Goal: Find specific page/section: Find specific page/section

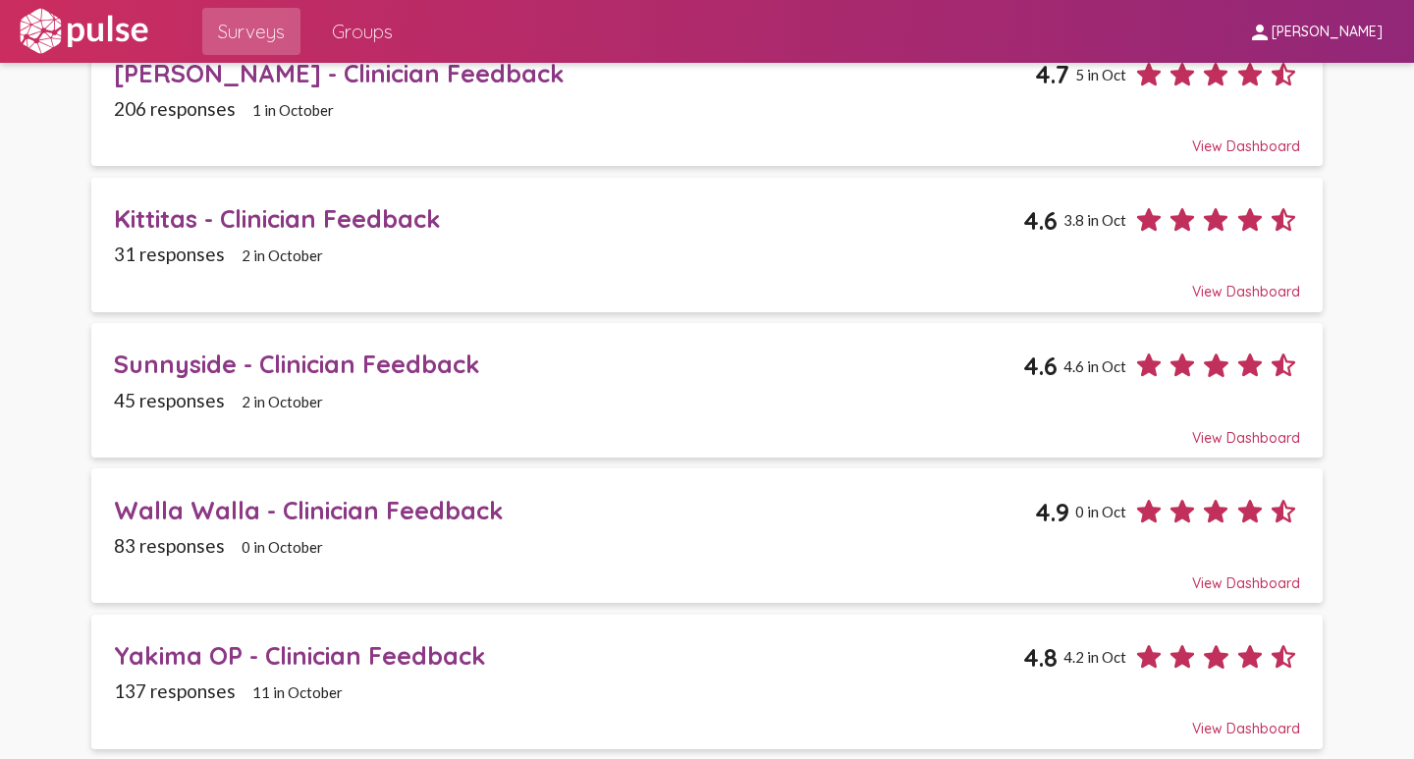
scroll to position [295, 0]
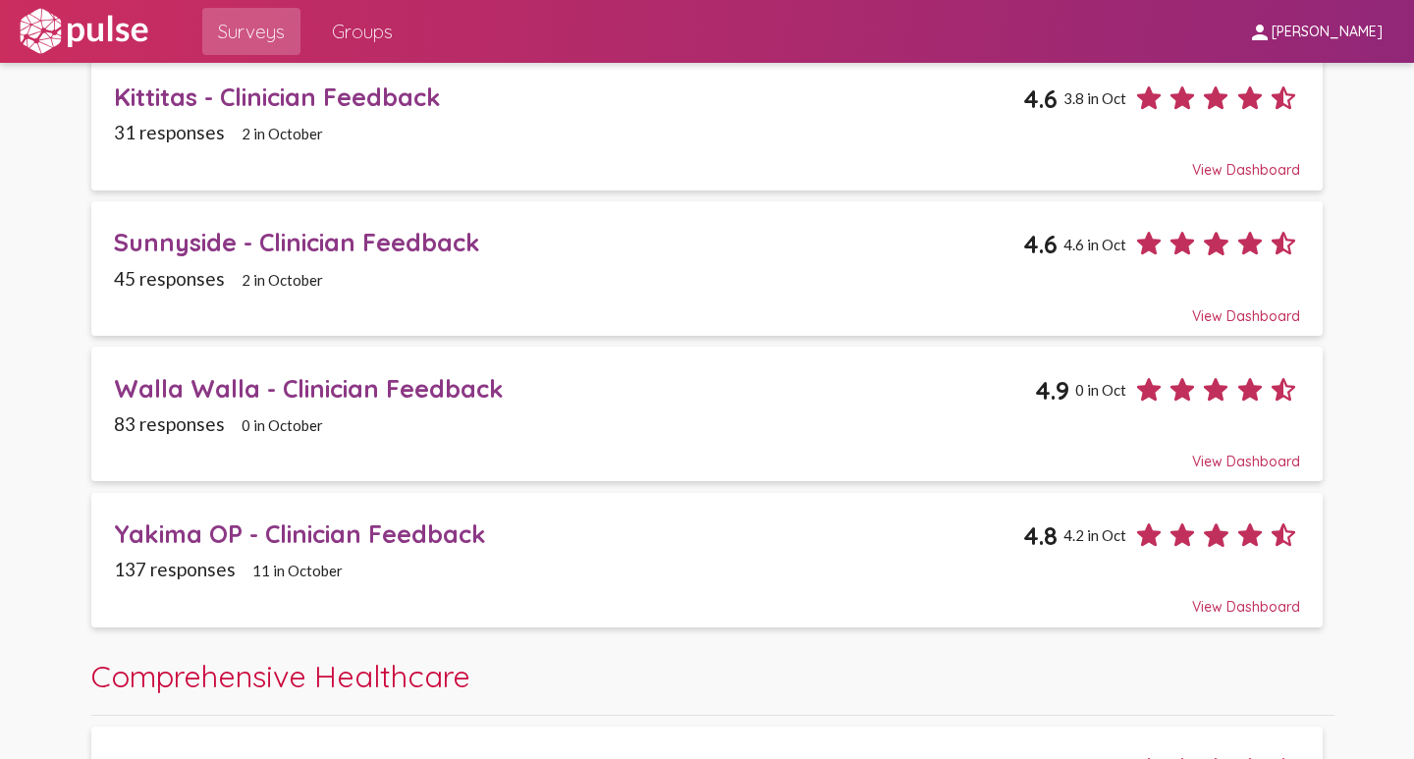
click at [193, 384] on div "Walla Walla - Clinician Feedback" at bounding box center [574, 388] width 921 height 30
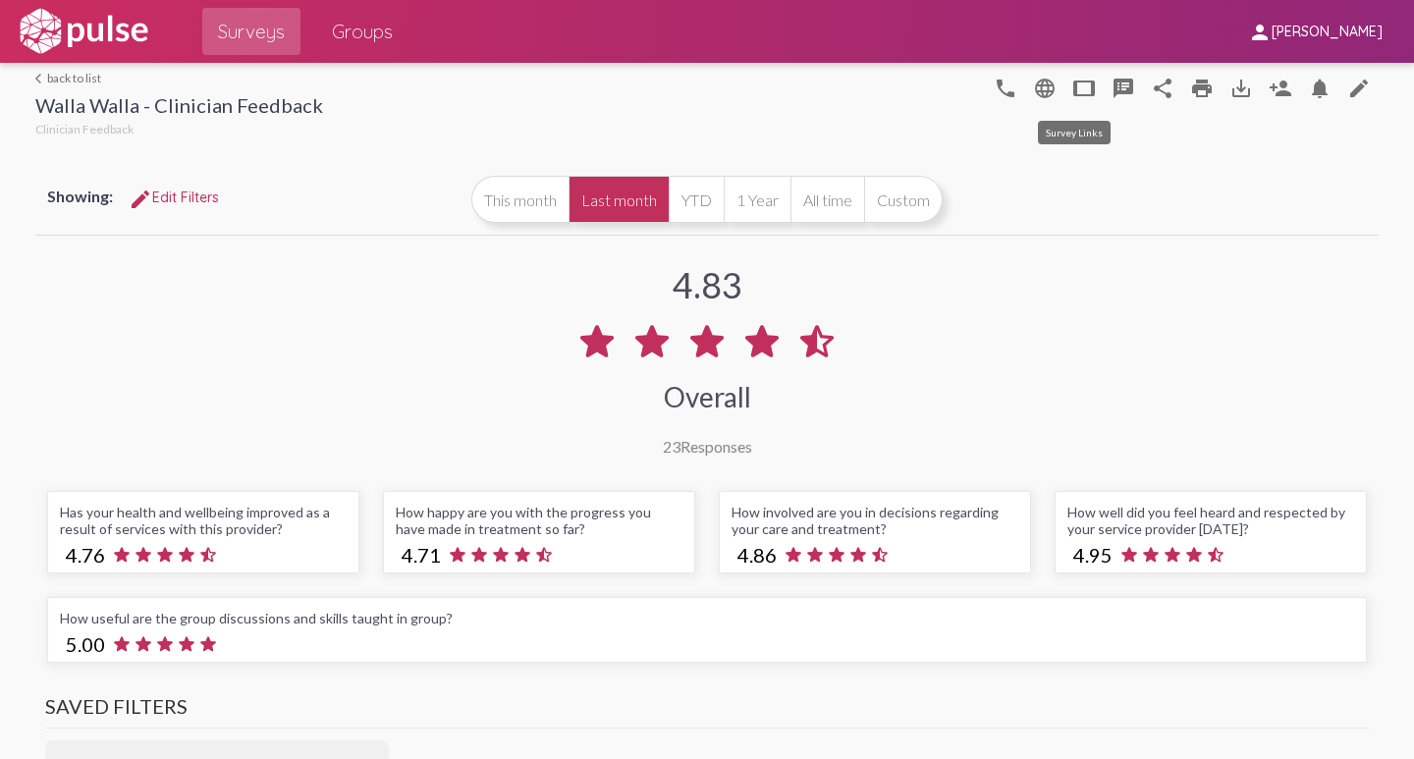
click at [1072, 89] on mat-icon "tablet" at bounding box center [1084, 89] width 24 height 24
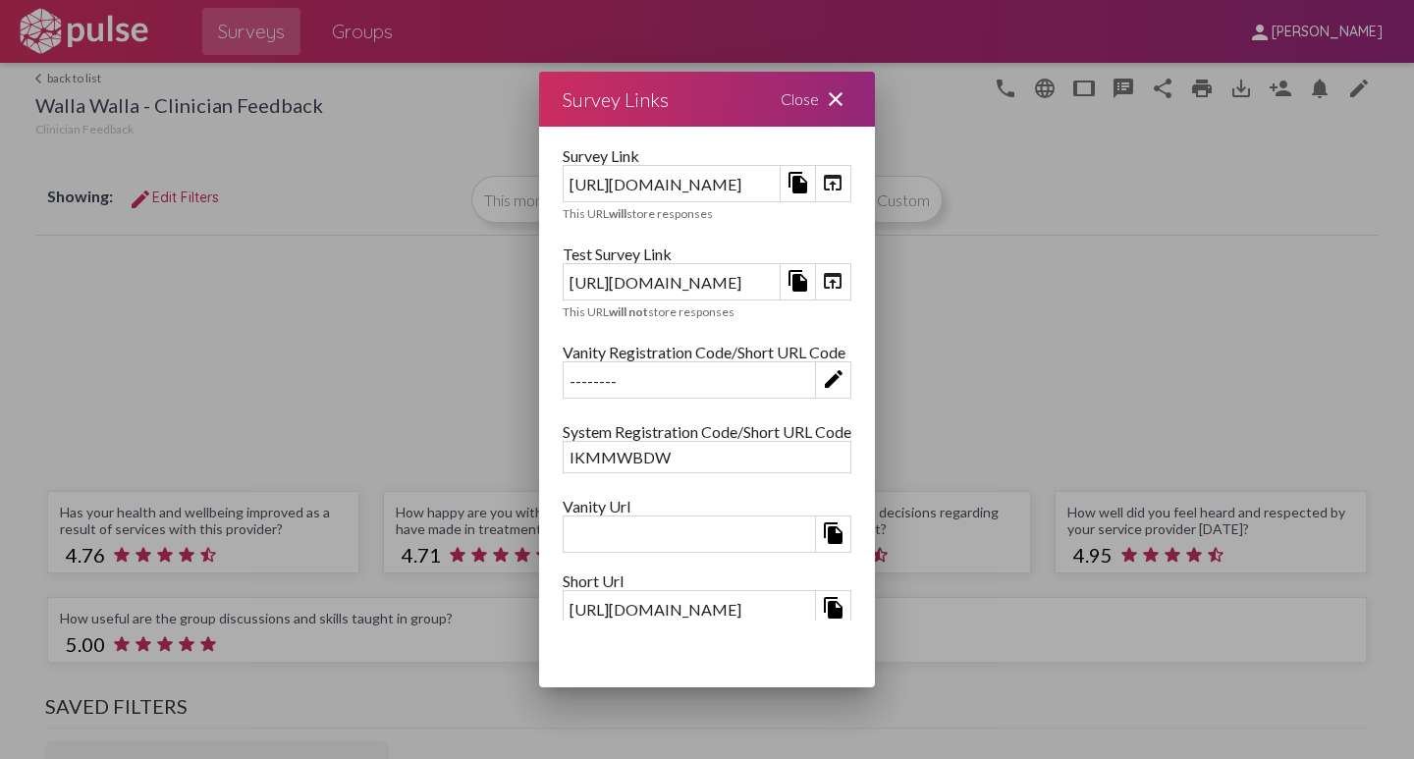
click at [810, 279] on mat-icon "file_copy" at bounding box center [798, 281] width 24 height 24
click at [844, 278] on mat-icon "open_in_browser" at bounding box center [833, 281] width 24 height 24
click at [847, 93] on mat-icon "close" at bounding box center [836, 99] width 24 height 24
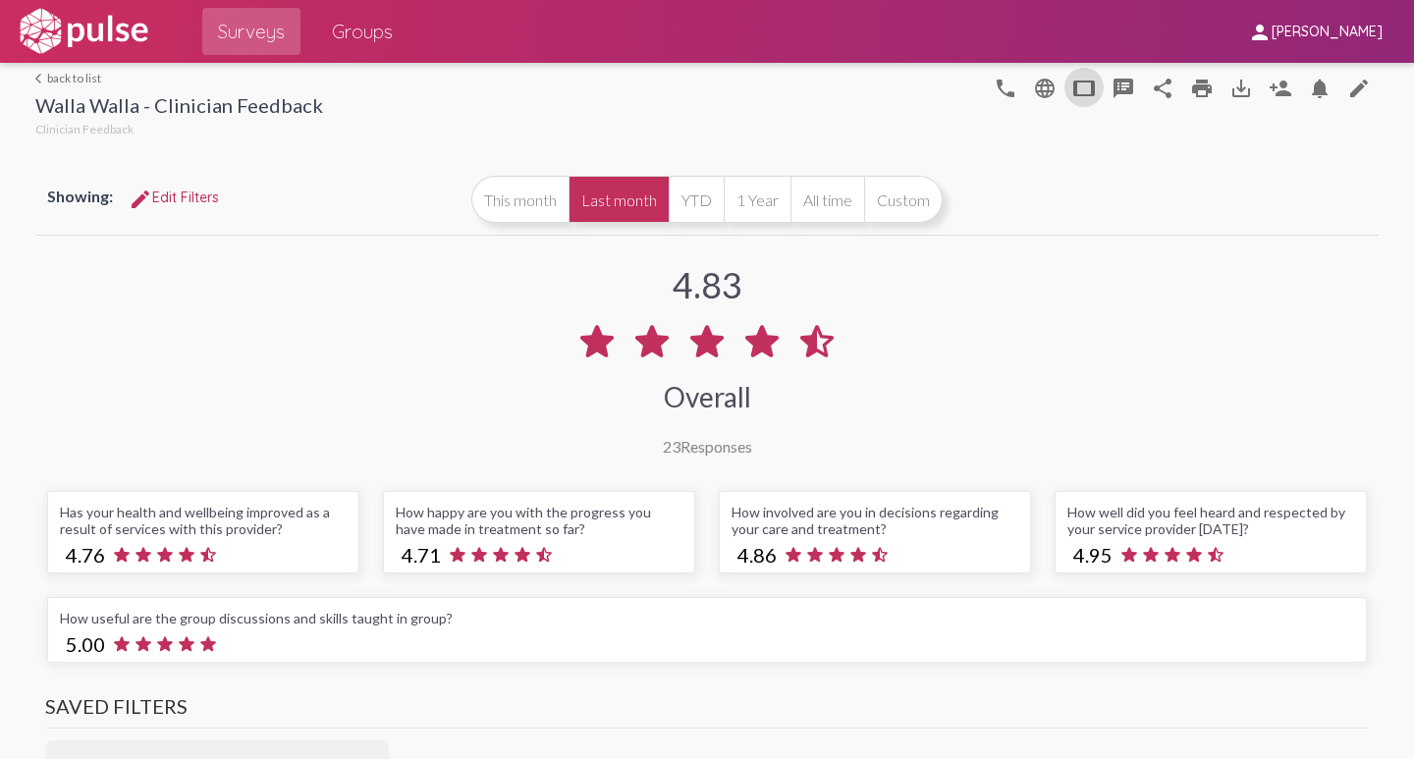
click at [64, 73] on link "arrow_back_ios back to list" at bounding box center [179, 78] width 288 height 15
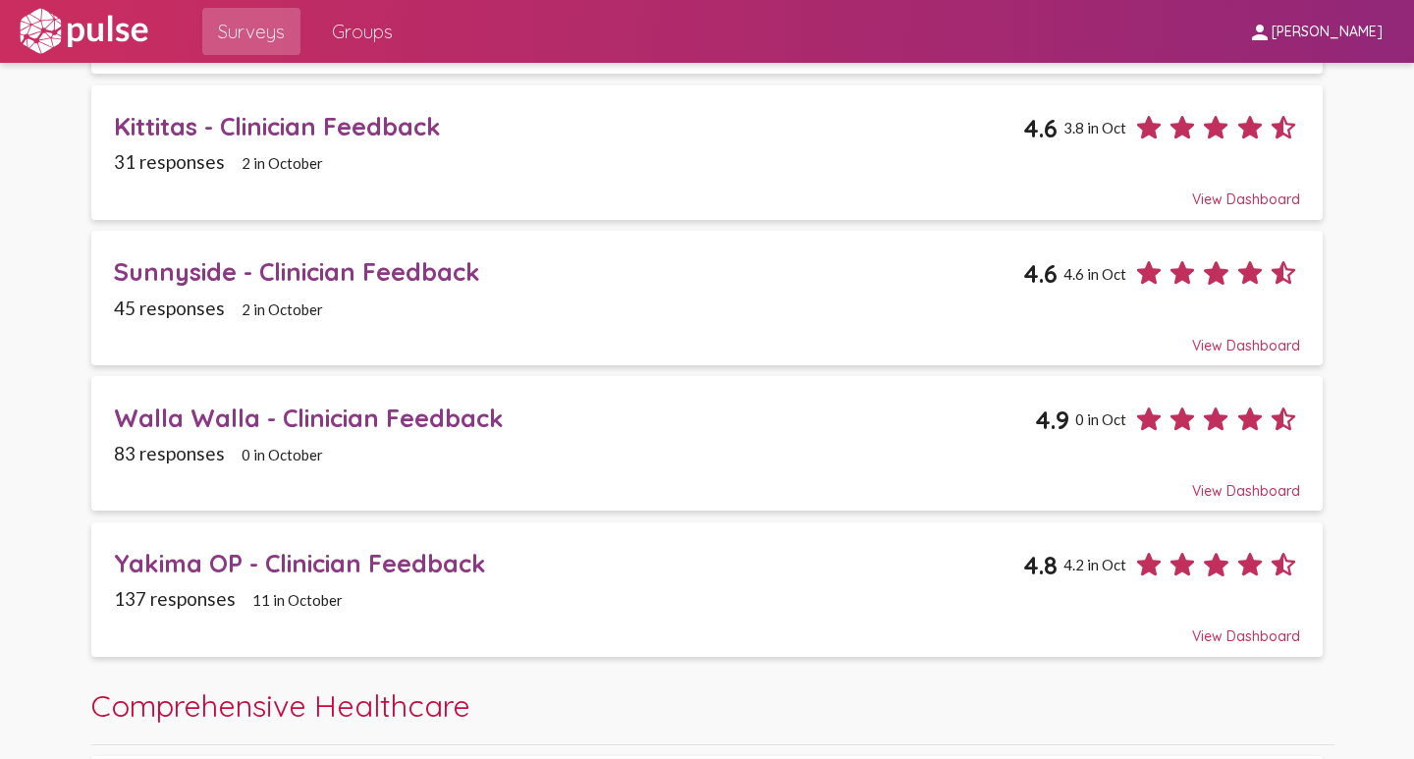
scroll to position [295, 0]
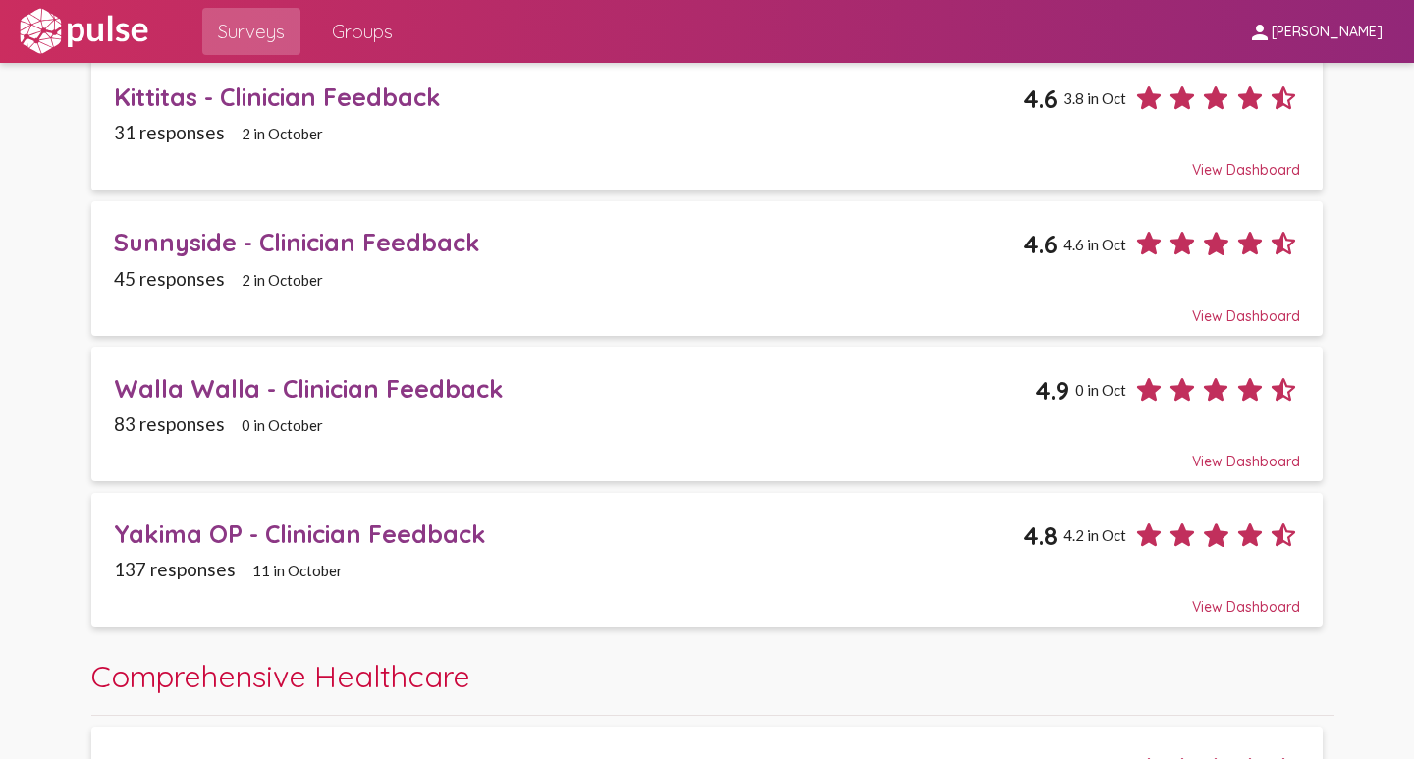
click at [170, 532] on div "Yakima OP - Clinician Feedback" at bounding box center [568, 533] width 909 height 30
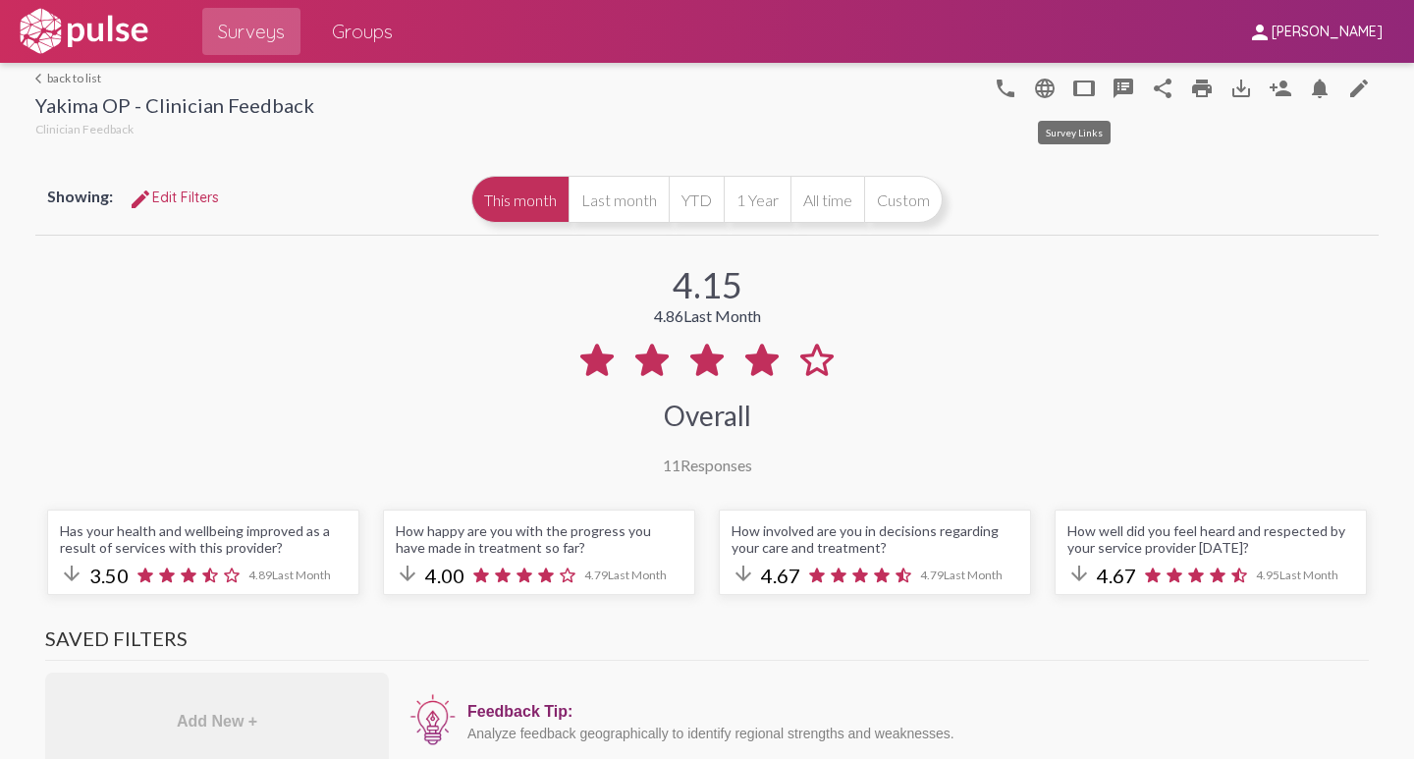
click at [1072, 90] on mat-icon "tablet" at bounding box center [1084, 89] width 24 height 24
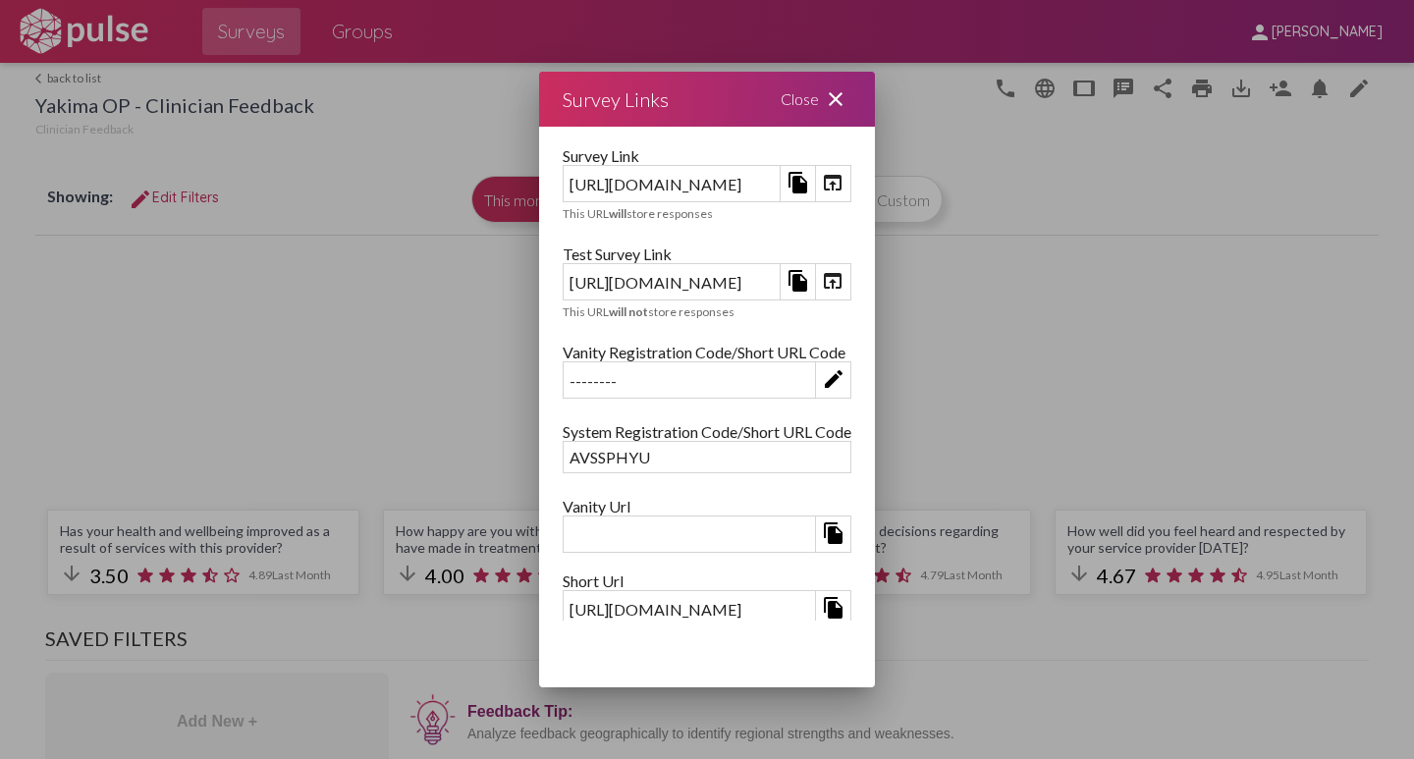
click at [844, 280] on mat-icon "open_in_browser" at bounding box center [833, 281] width 24 height 24
